Goal: Task Accomplishment & Management: Manage account settings

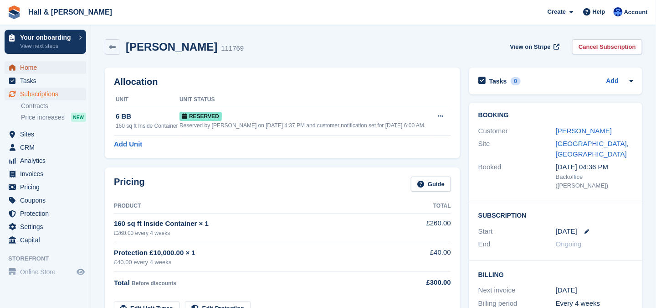
click at [32, 69] on span "Home" at bounding box center [47, 67] width 55 height 13
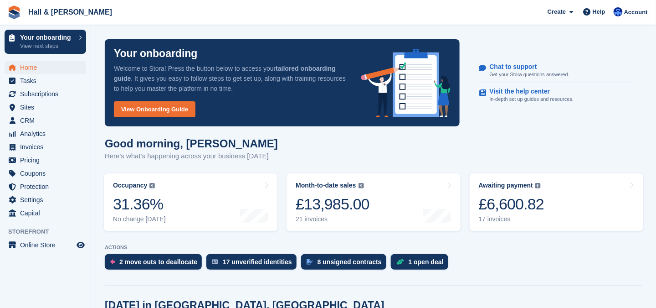
scroll to position [46, 0]
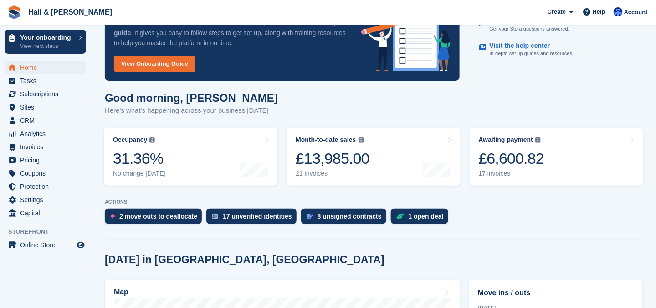
click at [258, 218] on div "17 unverified identities" at bounding box center [257, 215] width 69 height 7
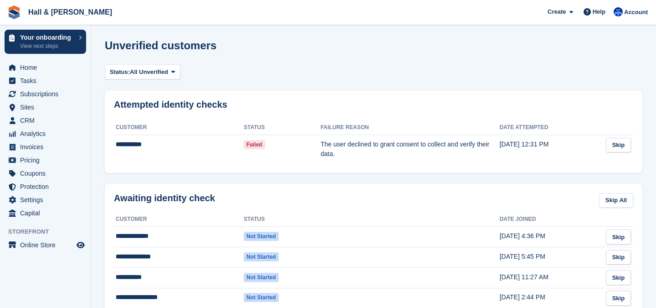
scroll to position [137, 0]
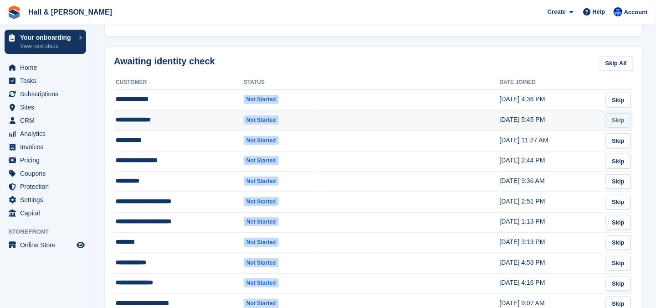
click at [622, 117] on link "Skip" at bounding box center [618, 120] width 25 height 15
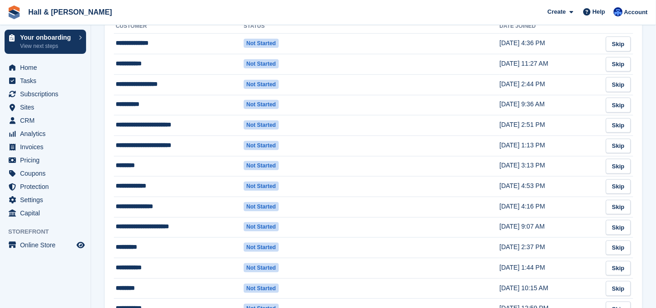
scroll to position [147, 0]
